Goal: Task Accomplishment & Management: Manage account settings

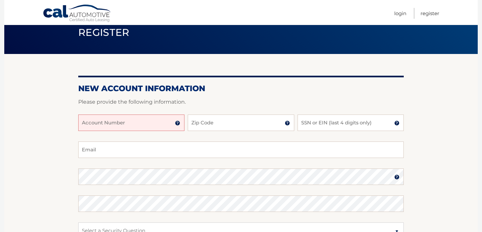
scroll to position [28, 0]
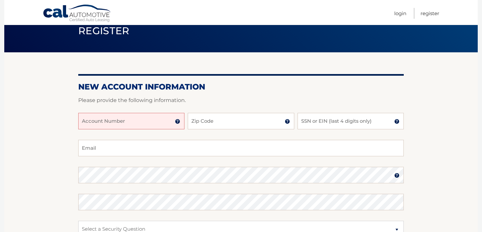
click at [84, 122] on input "Account Number" at bounding box center [131, 121] width 106 height 16
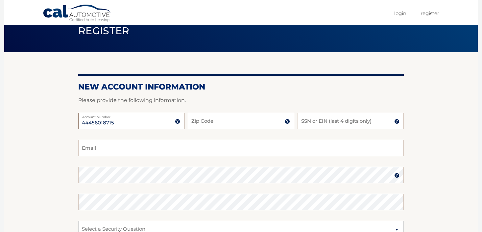
type input "44456018715"
click at [197, 122] on input "Zip Code" at bounding box center [241, 121] width 106 height 16
type input "11558"
type input "mariabrescio24@gmail.com"
click at [314, 120] on input "SSN or EIN (last 4 digits only)" at bounding box center [351, 121] width 106 height 16
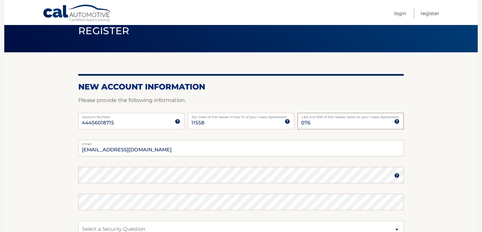
type input "0767"
drag, startPoint x: 317, startPoint y: 124, endPoint x: 297, endPoint y: 123, distance: 19.8
click at [297, 123] on div "44456018715 Account Number 11 digit account number provided on your coupon book…" at bounding box center [241, 126] width 326 height 27
type input "8182"
click at [398, 176] on img at bounding box center [396, 175] width 5 height 5
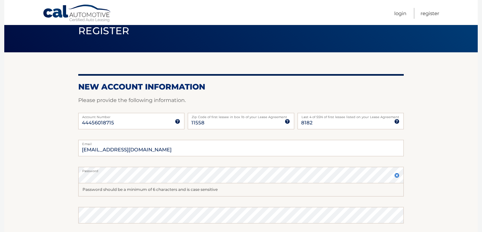
click at [397, 176] on img at bounding box center [396, 175] width 5 height 5
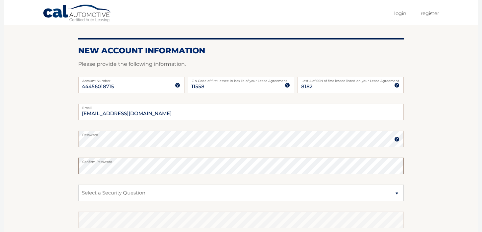
scroll to position [68, 0]
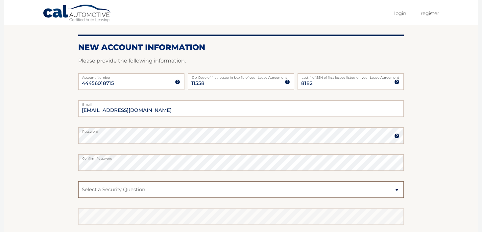
click at [108, 190] on select "Select a Security Question What was the name of your elementary school? What is…" at bounding box center [241, 189] width 326 height 16
select select "2"
click at [78, 181] on select "Select a Security Question What was the name of your elementary school? What is…" at bounding box center [241, 189] width 326 height 16
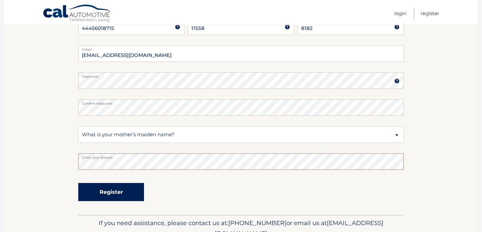
scroll to position [124, 0]
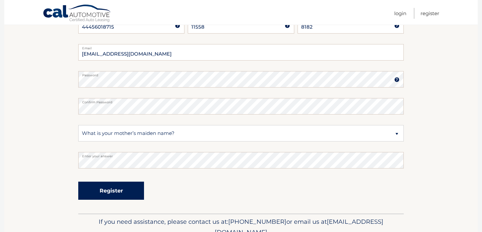
click at [107, 192] on button "Register" at bounding box center [111, 191] width 66 height 18
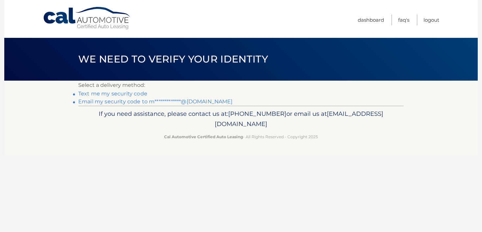
click at [110, 93] on link "Text me my security code" at bounding box center [112, 93] width 69 height 6
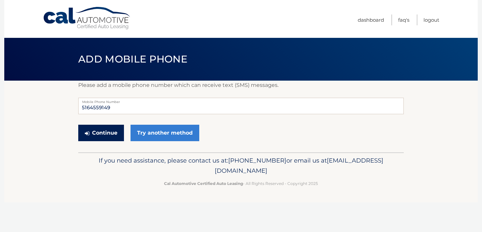
click at [103, 133] on button "Continue" at bounding box center [101, 133] width 46 height 16
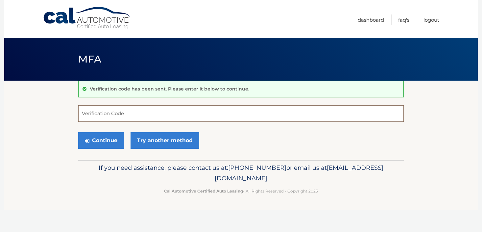
click at [90, 110] on input "Verification Code" at bounding box center [241, 113] width 326 height 16
type input "842164"
click at [110, 141] on button "Continue" at bounding box center [101, 140] width 46 height 16
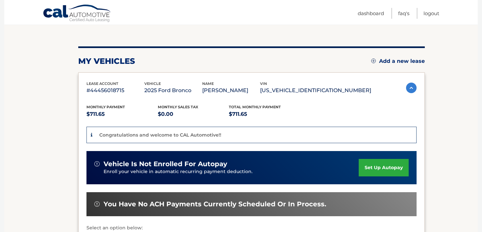
scroll to position [73, 0]
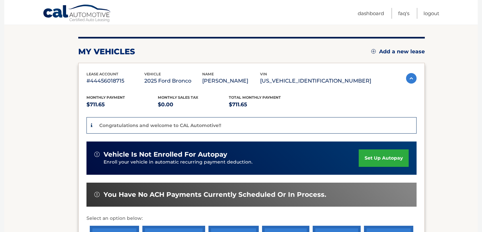
click at [380, 157] on link "set up autopay" at bounding box center [384, 157] width 50 height 17
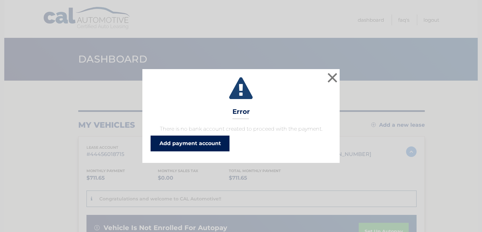
click at [200, 141] on link "Add payment account" at bounding box center [190, 143] width 79 height 16
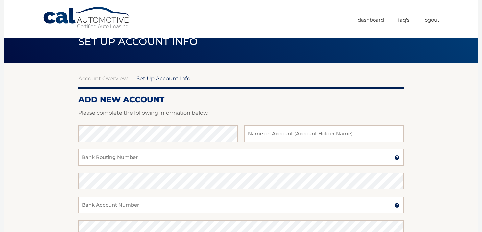
scroll to position [17, 0]
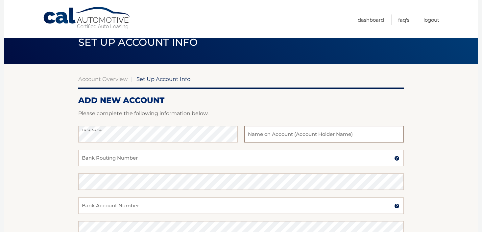
click at [255, 135] on input "text" at bounding box center [323, 134] width 159 height 16
type input "[PERSON_NAME]"
click at [95, 160] on input "Bank Routing Number" at bounding box center [241, 158] width 326 height 16
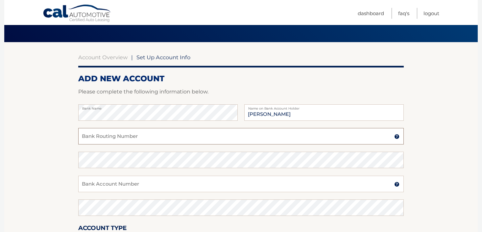
scroll to position [39, 0]
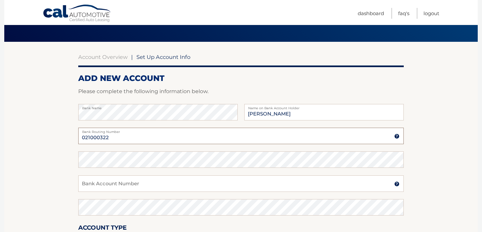
type input "021000322"
click at [82, 185] on input "Bank Account Number" at bounding box center [241, 183] width 326 height 16
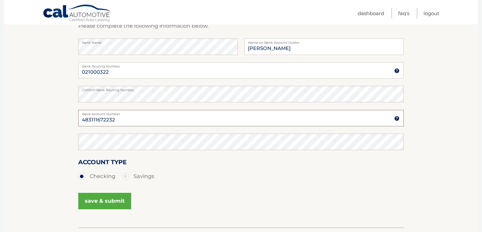
scroll to position [108, 0]
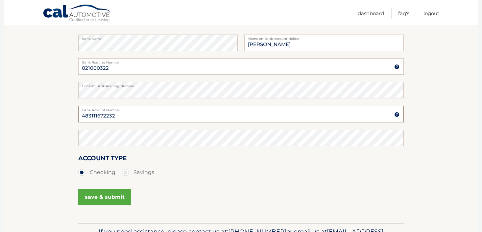
type input "483111672232"
click at [99, 196] on button "save & submit" at bounding box center [104, 197] width 53 height 16
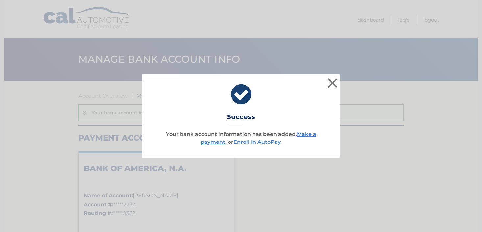
click at [257, 142] on link "Enroll In AutoPay" at bounding box center [256, 142] width 47 height 6
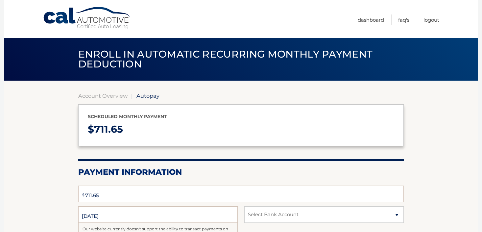
select select "NTYwOTgxYzUtYWQ4My00NzEzLWE4OWEtODgzMDNjMTY2MzUy"
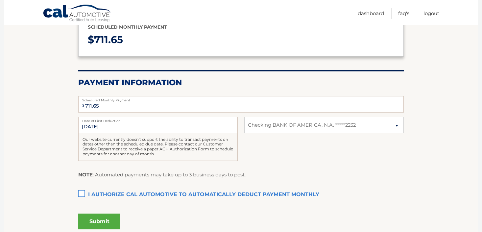
scroll to position [97, 0]
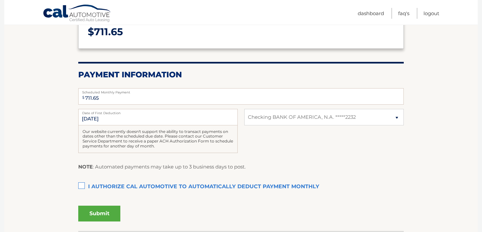
click at [84, 187] on label "I authorize cal automotive to automatically deduct payment monthly This checkbo…" at bounding box center [241, 186] width 326 height 13
click at [0, 0] on input "I authorize cal automotive to automatically deduct payment monthly This checkbo…" at bounding box center [0, 0] width 0 height 0
click at [102, 213] on button "Submit" at bounding box center [99, 214] width 42 height 16
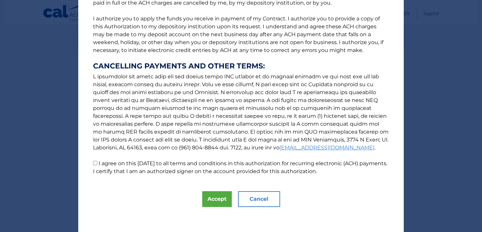
scroll to position [79, 0]
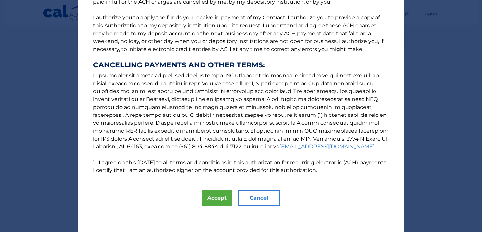
click at [96, 162] on input "I agree on this 09/29/2025 to all terms and conditions in this authorization fo…" at bounding box center [95, 162] width 4 height 4
checkbox input "true"
click at [217, 198] on button "Accept" at bounding box center [217, 198] width 30 height 16
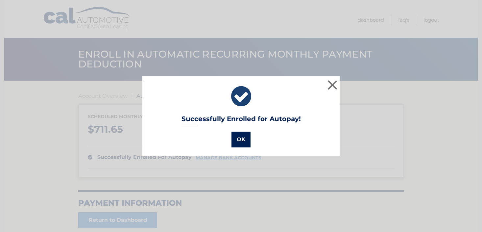
click at [243, 139] on button "OK" at bounding box center [241, 140] width 19 height 16
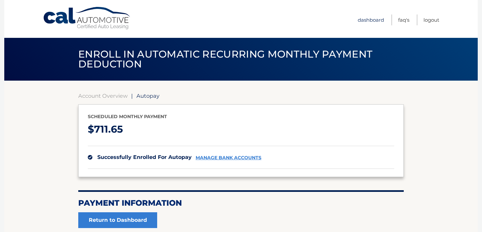
click at [368, 17] on link "Dashboard" at bounding box center [371, 19] width 26 height 11
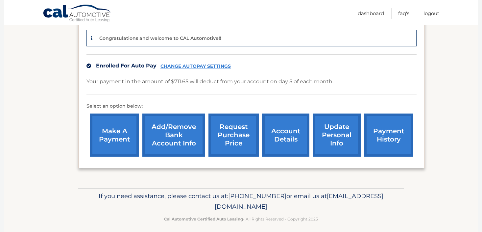
scroll to position [155, 0]
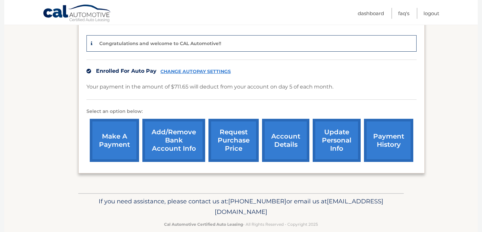
click at [335, 141] on link "update personal info" at bounding box center [337, 140] width 48 height 43
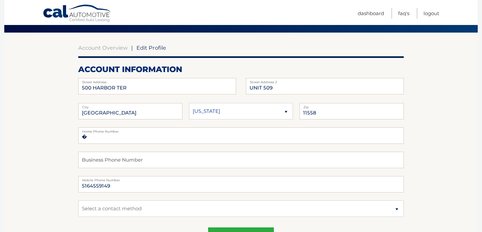
scroll to position [58, 0]
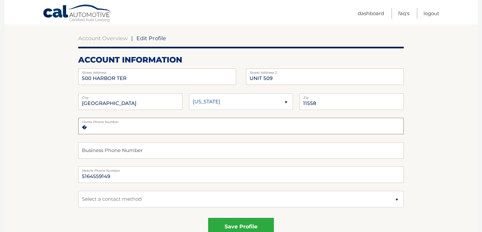
click at [93, 128] on input "�" at bounding box center [241, 126] width 326 height 16
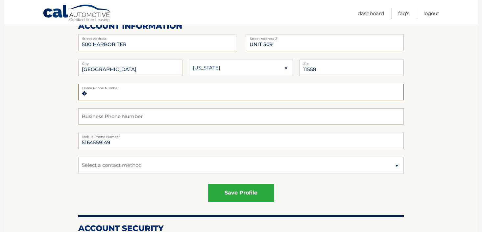
scroll to position [93, 0]
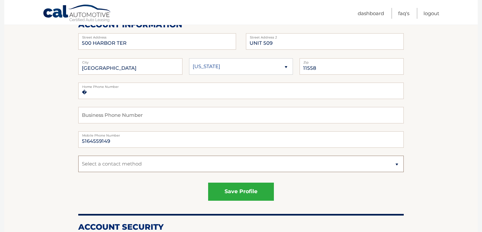
click at [124, 166] on select "Select a contact method Mobile Home" at bounding box center [241, 164] width 326 height 16
select select "1"
click at [78, 156] on select "Select a contact method Mobile Home" at bounding box center [241, 164] width 326 height 16
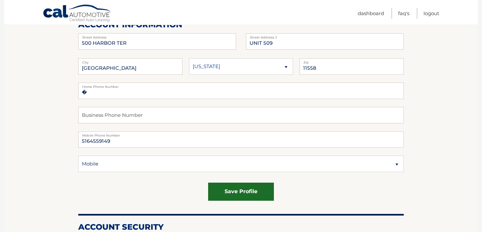
click at [238, 191] on button "save profile" at bounding box center [241, 192] width 66 height 18
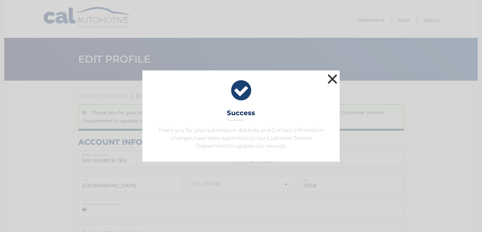
click at [331, 77] on button "×" at bounding box center [332, 78] width 13 height 13
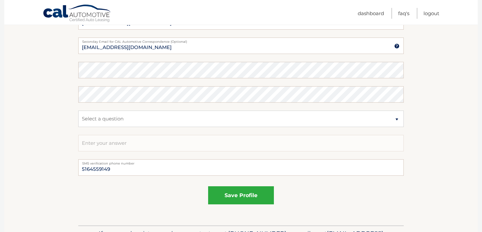
scroll to position [389, 0]
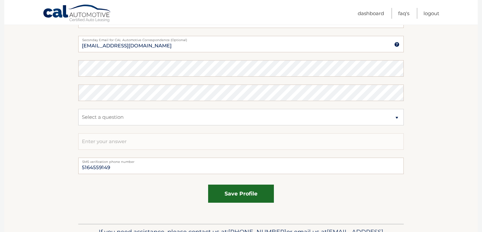
click at [242, 198] on button "save profile" at bounding box center [241, 193] width 66 height 18
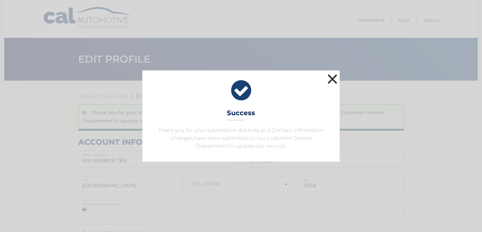
click at [335, 74] on button "×" at bounding box center [332, 78] width 13 height 13
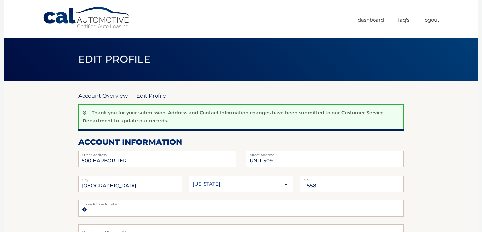
click at [107, 97] on link "Account Overview" at bounding box center [102, 95] width 49 height 7
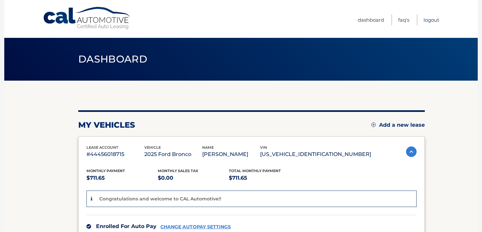
click at [434, 18] on link "Logout" at bounding box center [432, 19] width 16 height 11
